Goal: Register for event/course

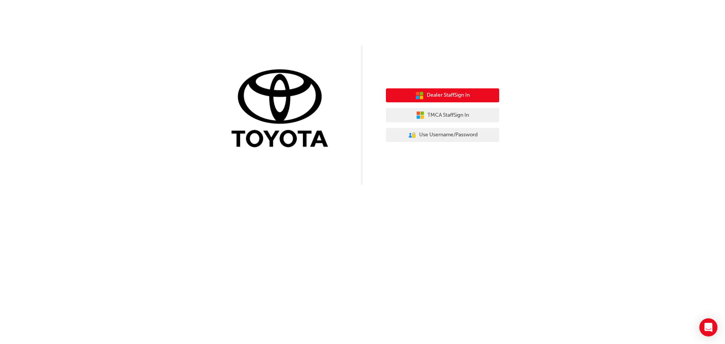
click at [450, 93] on span "Dealer Staff Sign In" at bounding box center [448, 95] width 43 height 9
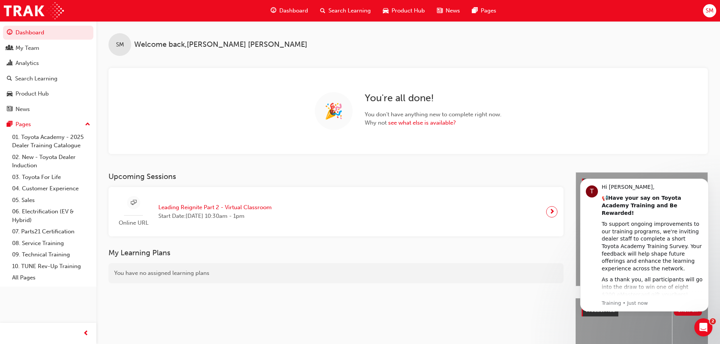
click at [255, 208] on span "Leading Reignite Part 2 - Virtual Classroom" at bounding box center [214, 207] width 113 height 9
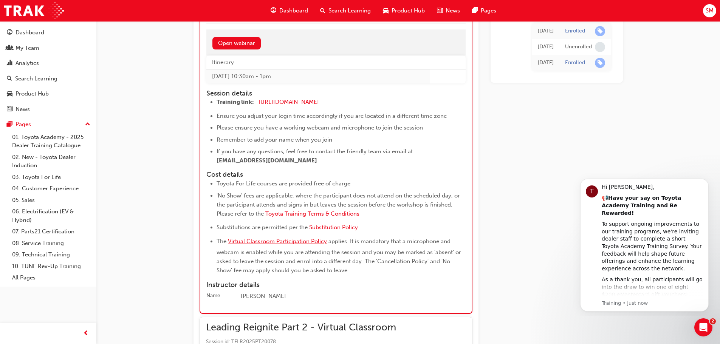
scroll to position [598, 0]
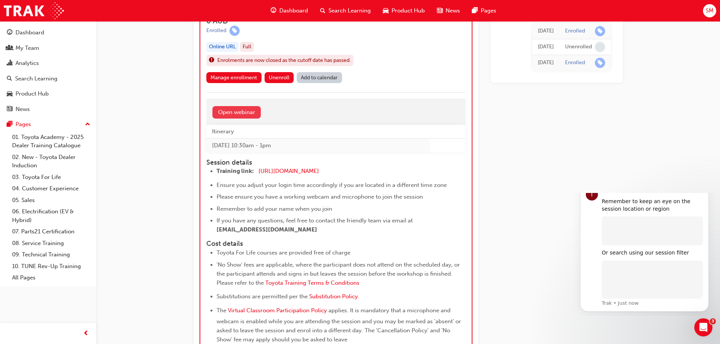
click at [244, 108] on link "Open webinar" at bounding box center [236, 112] width 48 height 12
